Goal: Task Accomplishment & Management: Use online tool/utility

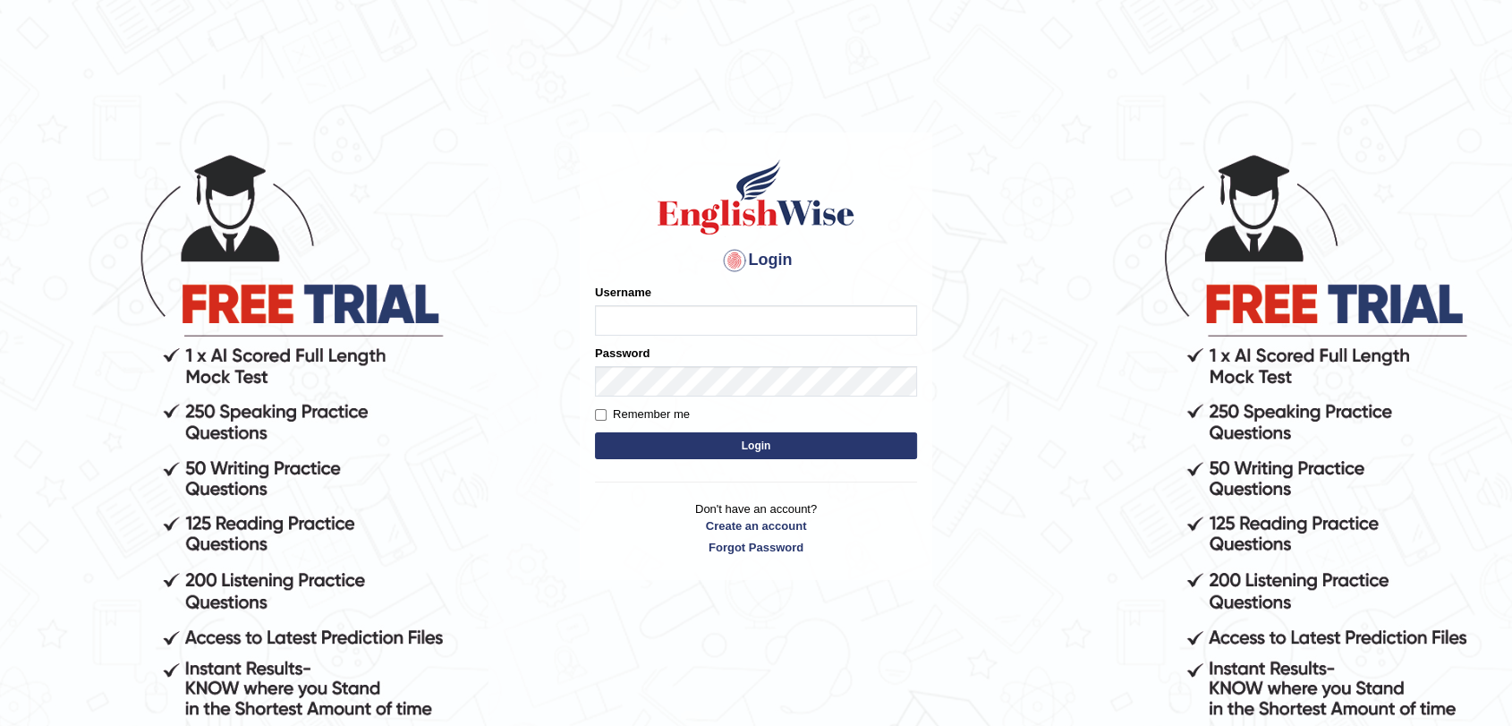
type input "Hartej96"
click at [609, 413] on label "Remember me" at bounding box center [642, 414] width 95 height 18
click at [607, 413] on input "Remember me" at bounding box center [601, 415] width 12 height 12
checkbox input "true"
click at [653, 453] on button "Login" at bounding box center [756, 445] width 322 height 27
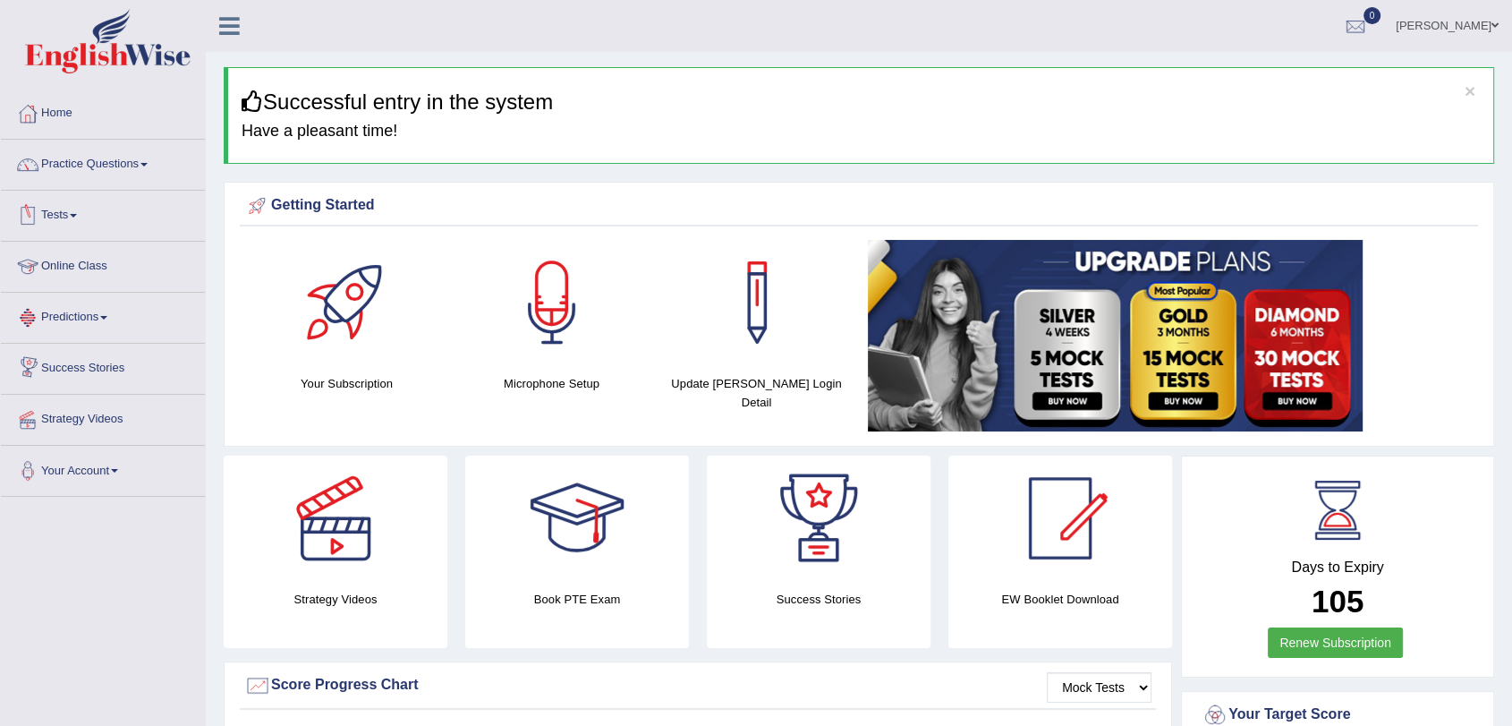
click at [79, 258] on link "Online Class" at bounding box center [103, 264] width 204 height 45
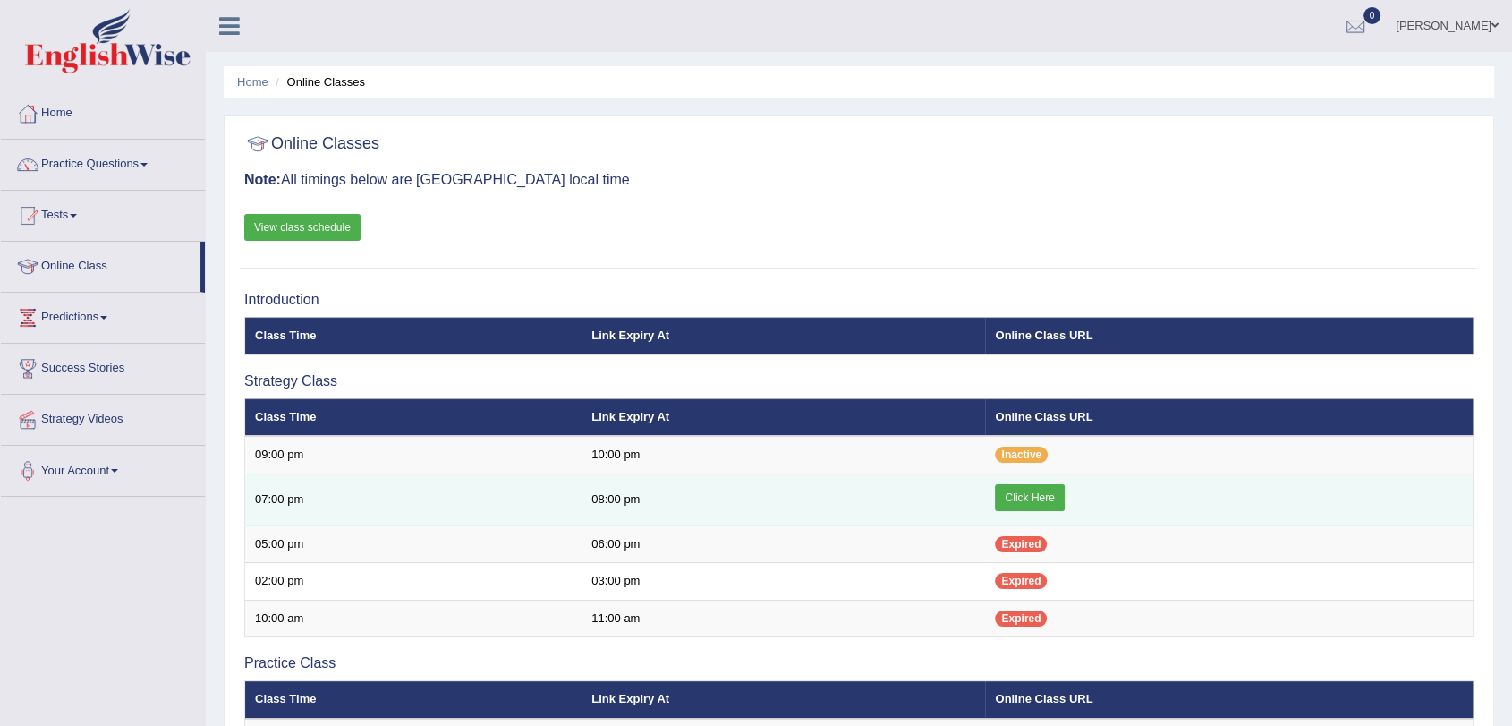
click at [1020, 500] on link "Click Here" at bounding box center [1029, 497] width 69 height 27
